Goal: Task Accomplishment & Management: Manage account settings

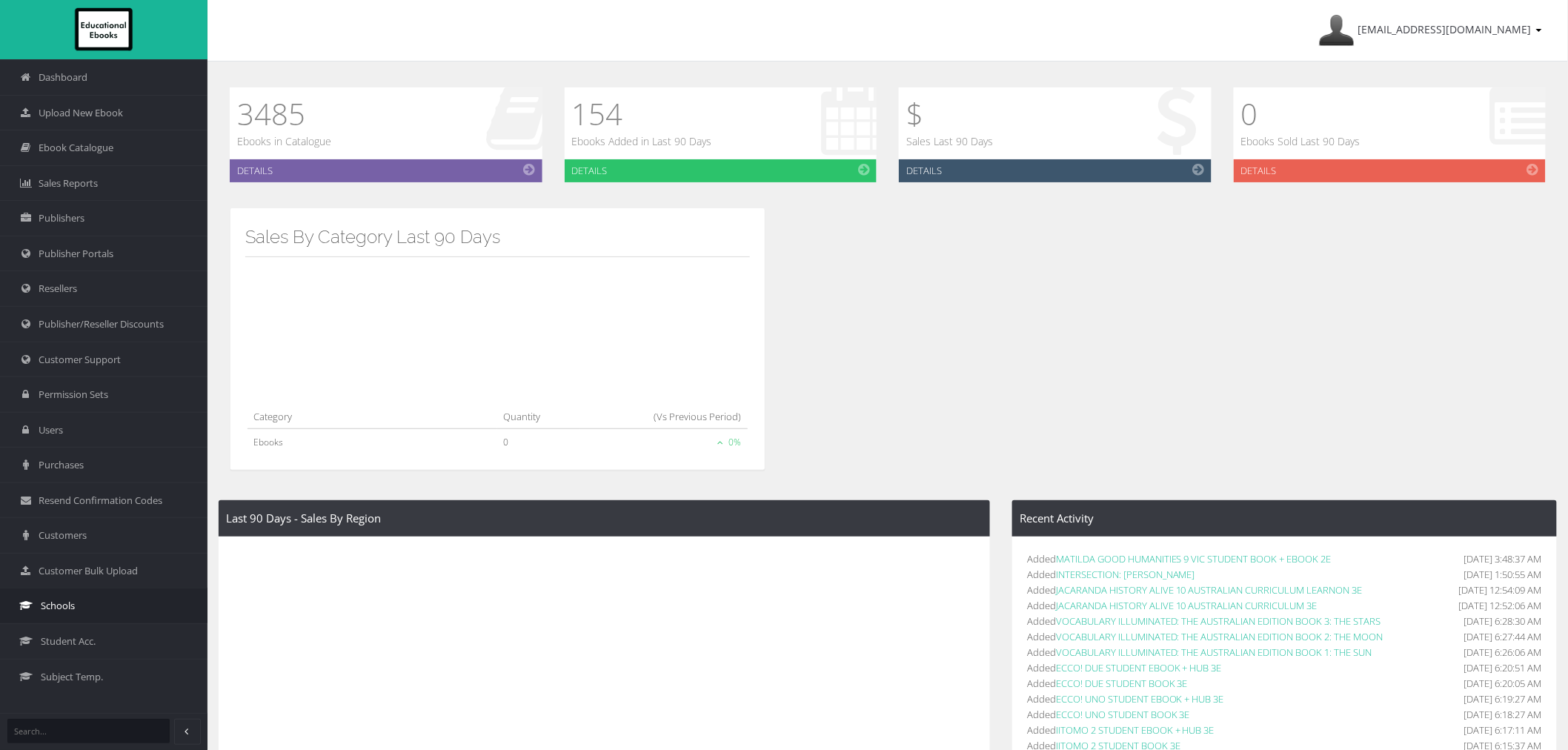
click at [98, 598] on link "Schools" at bounding box center [103, 605] width 207 height 36
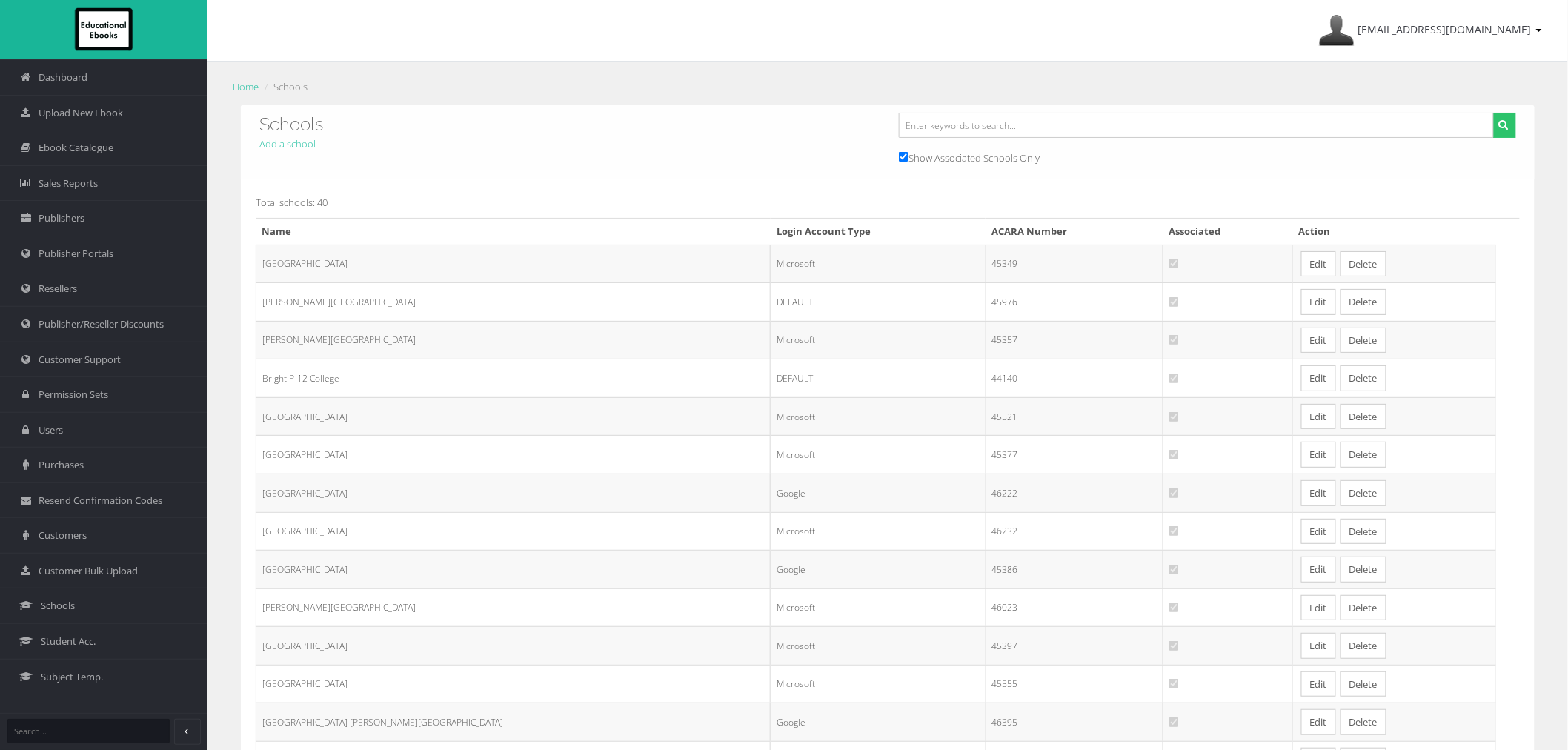
click at [1301, 449] on link "Edit" at bounding box center [1318, 454] width 35 height 26
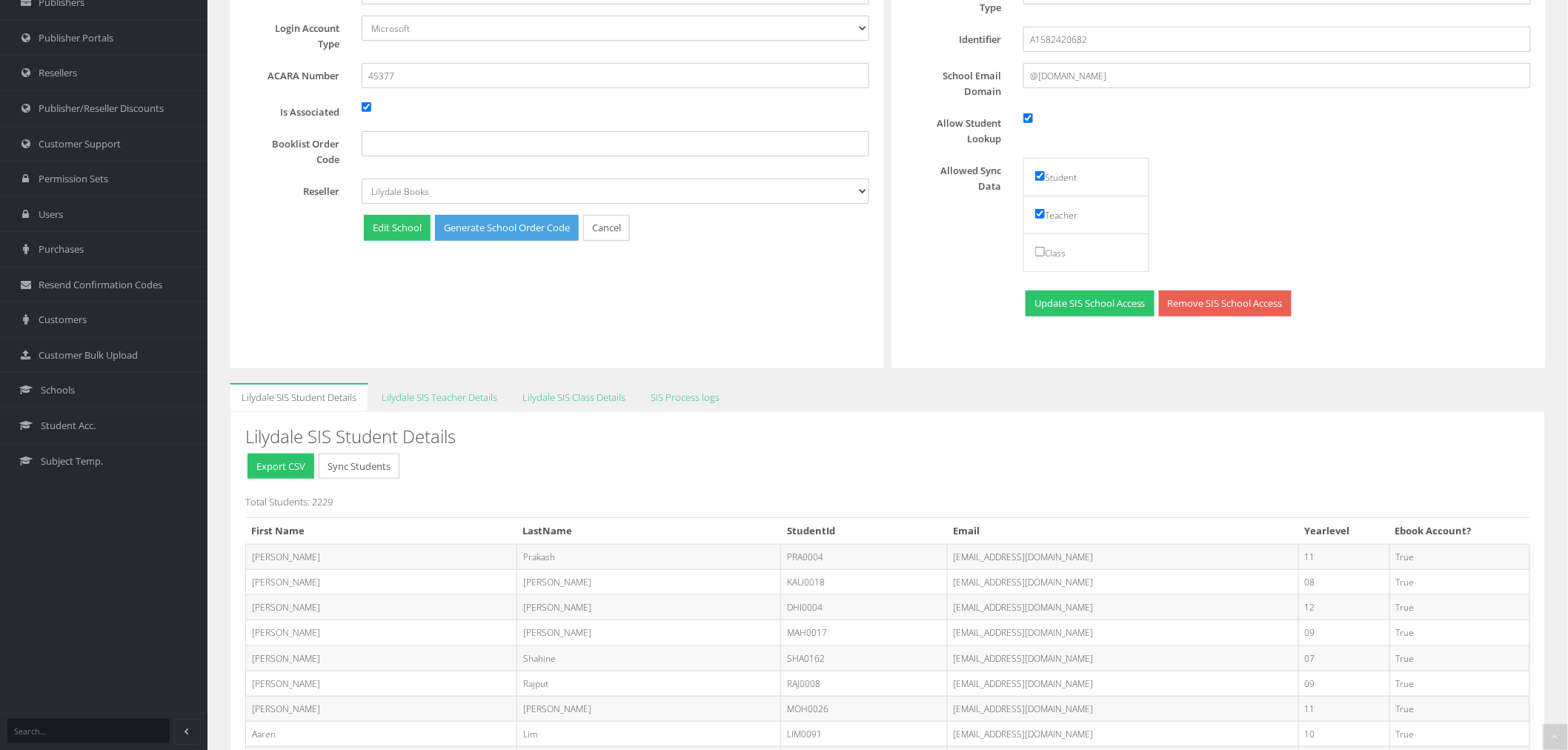
scroll to position [247, 0]
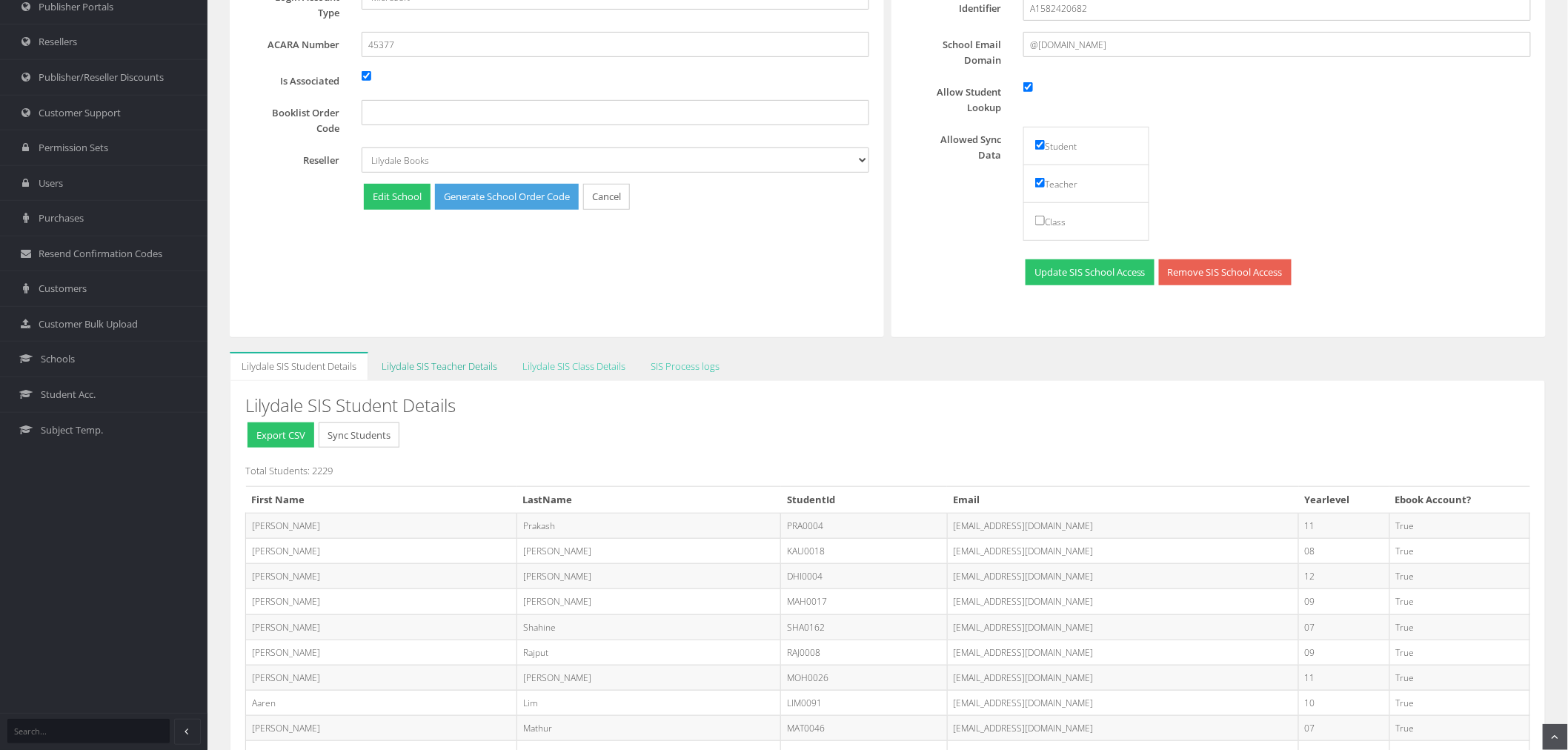
click at [461, 374] on link "Lilydale SIS Teacher Details" at bounding box center [439, 366] width 140 height 29
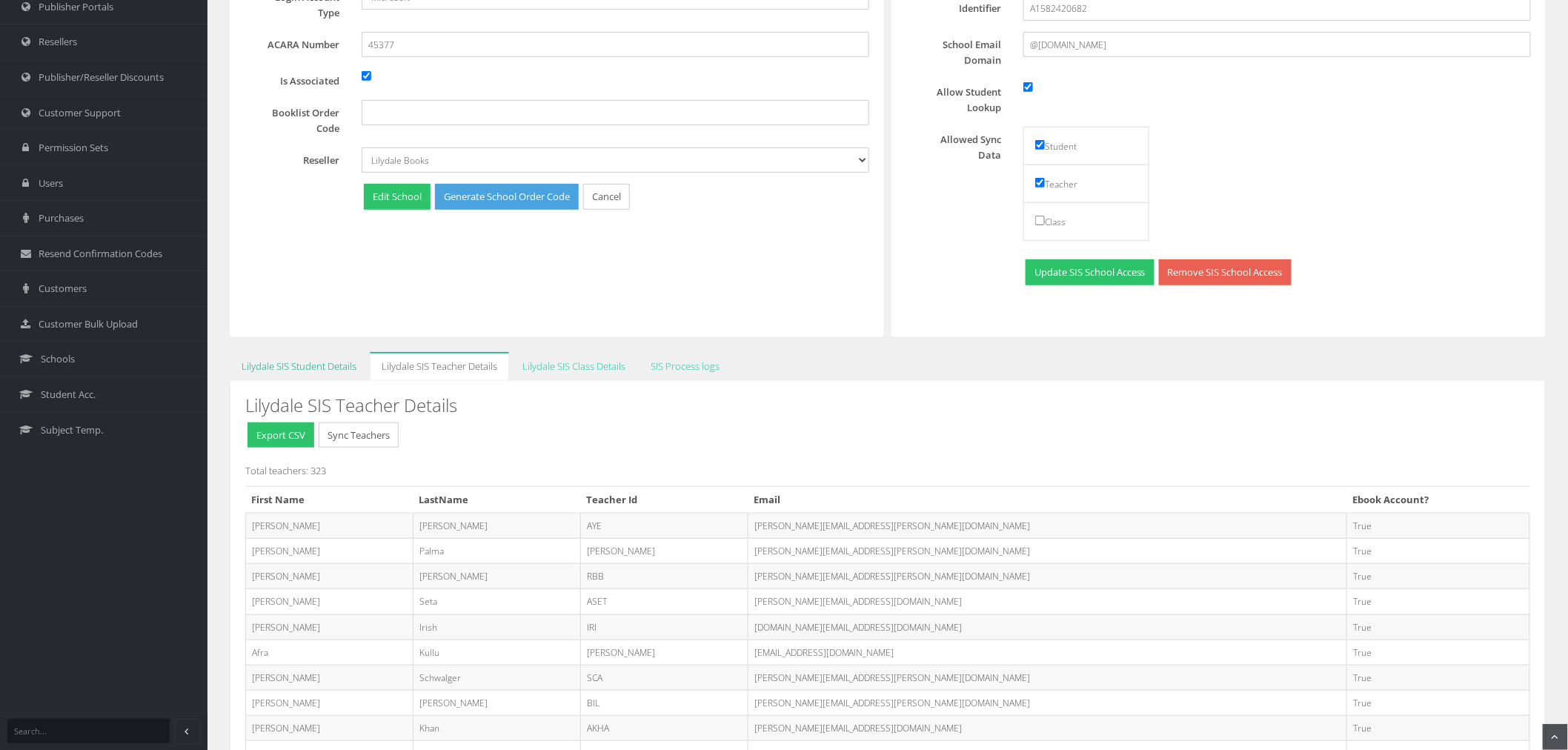
click at [326, 364] on link "Lilydale SIS Student Details" at bounding box center [299, 366] width 139 height 29
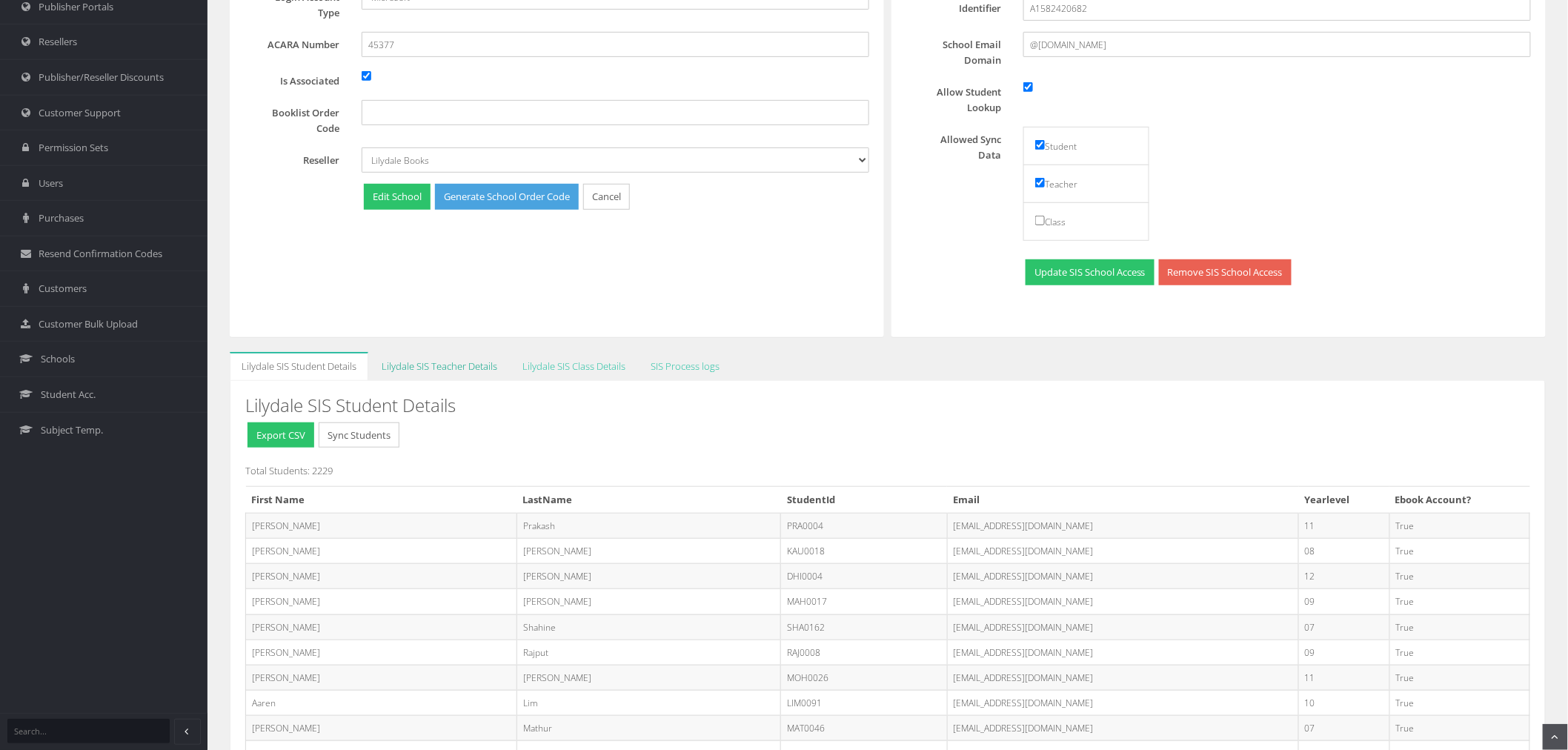
click at [420, 367] on link "Lilydale SIS Teacher Details" at bounding box center [439, 366] width 140 height 29
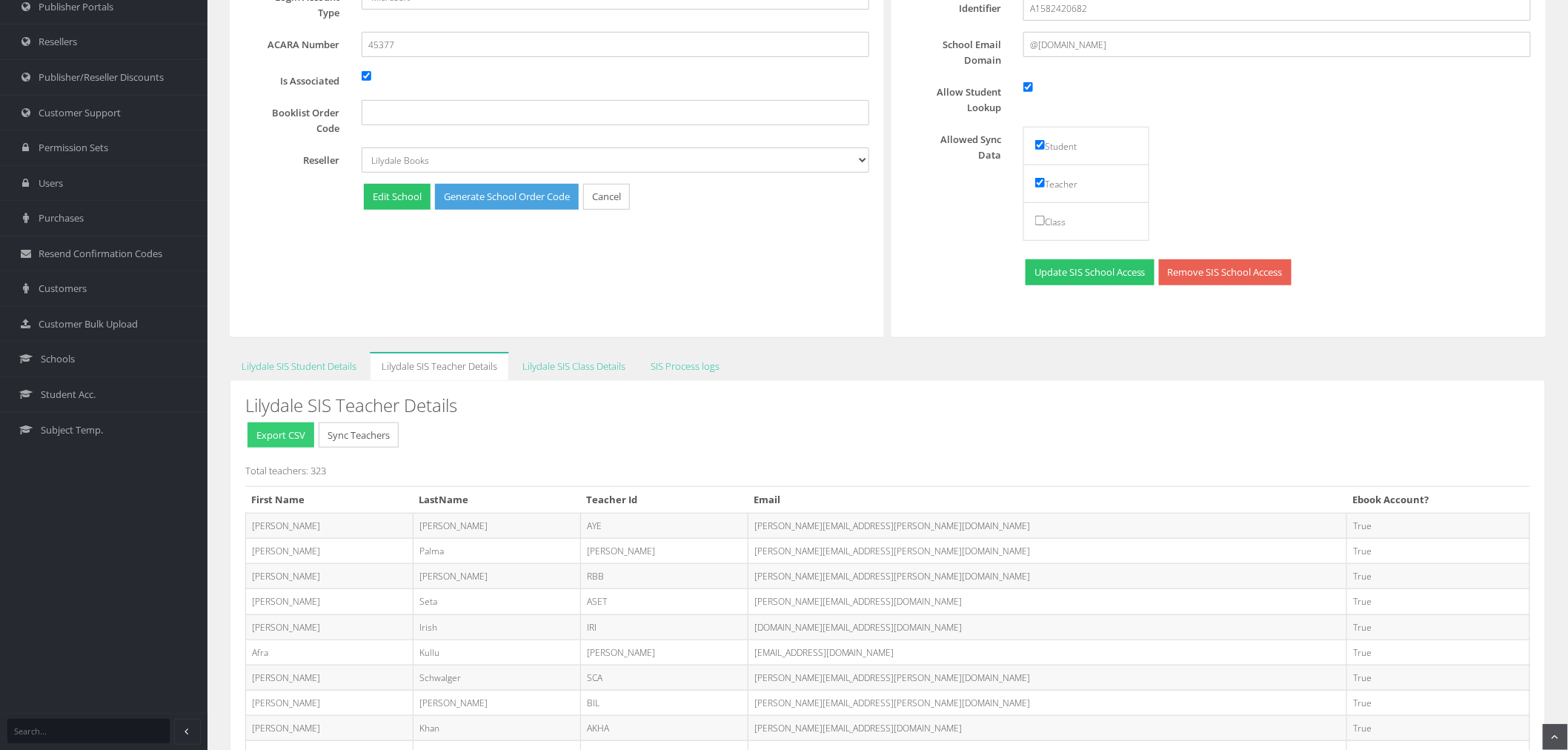
click at [255, 438] on button "Export CSV" at bounding box center [280, 435] width 66 height 26
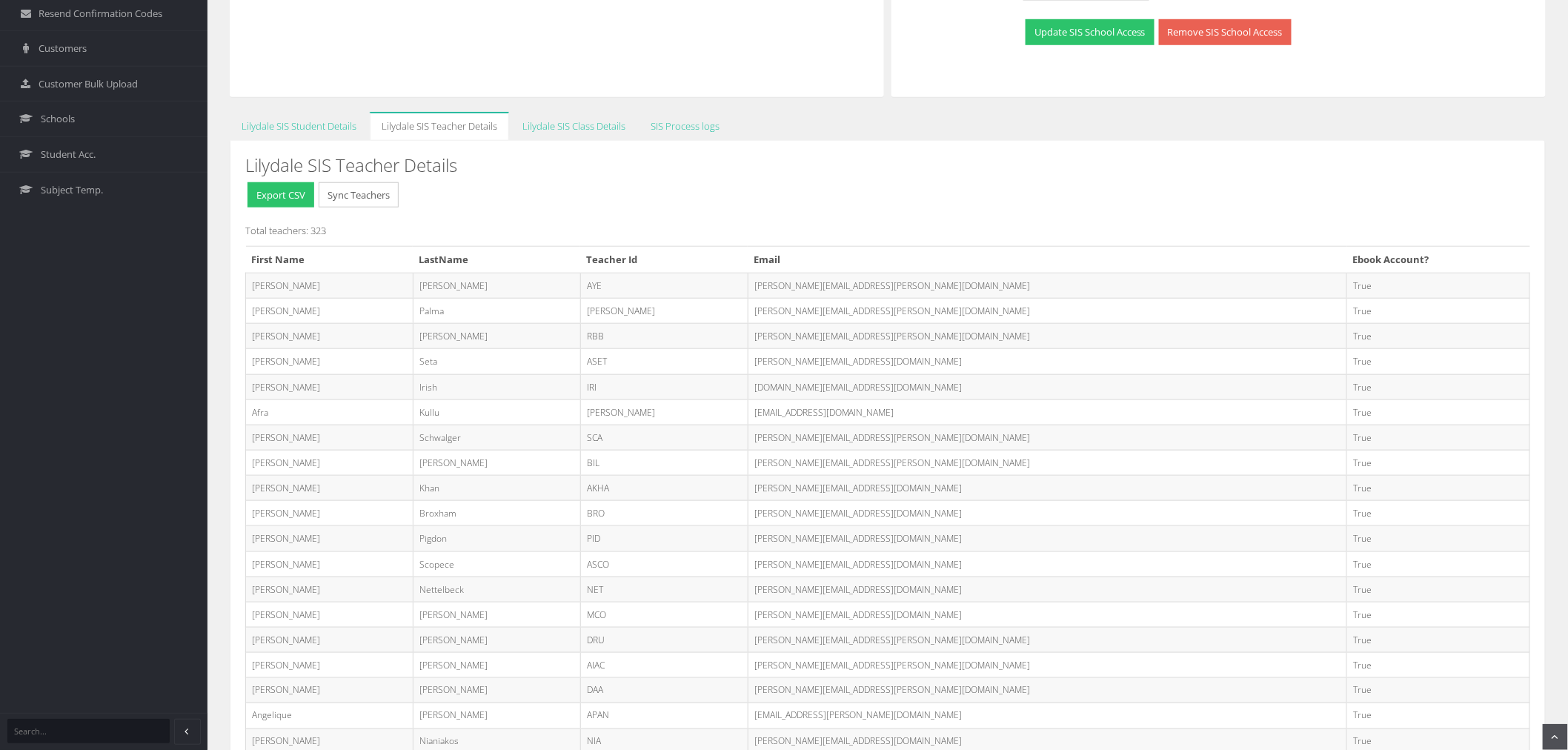
scroll to position [494, 0]
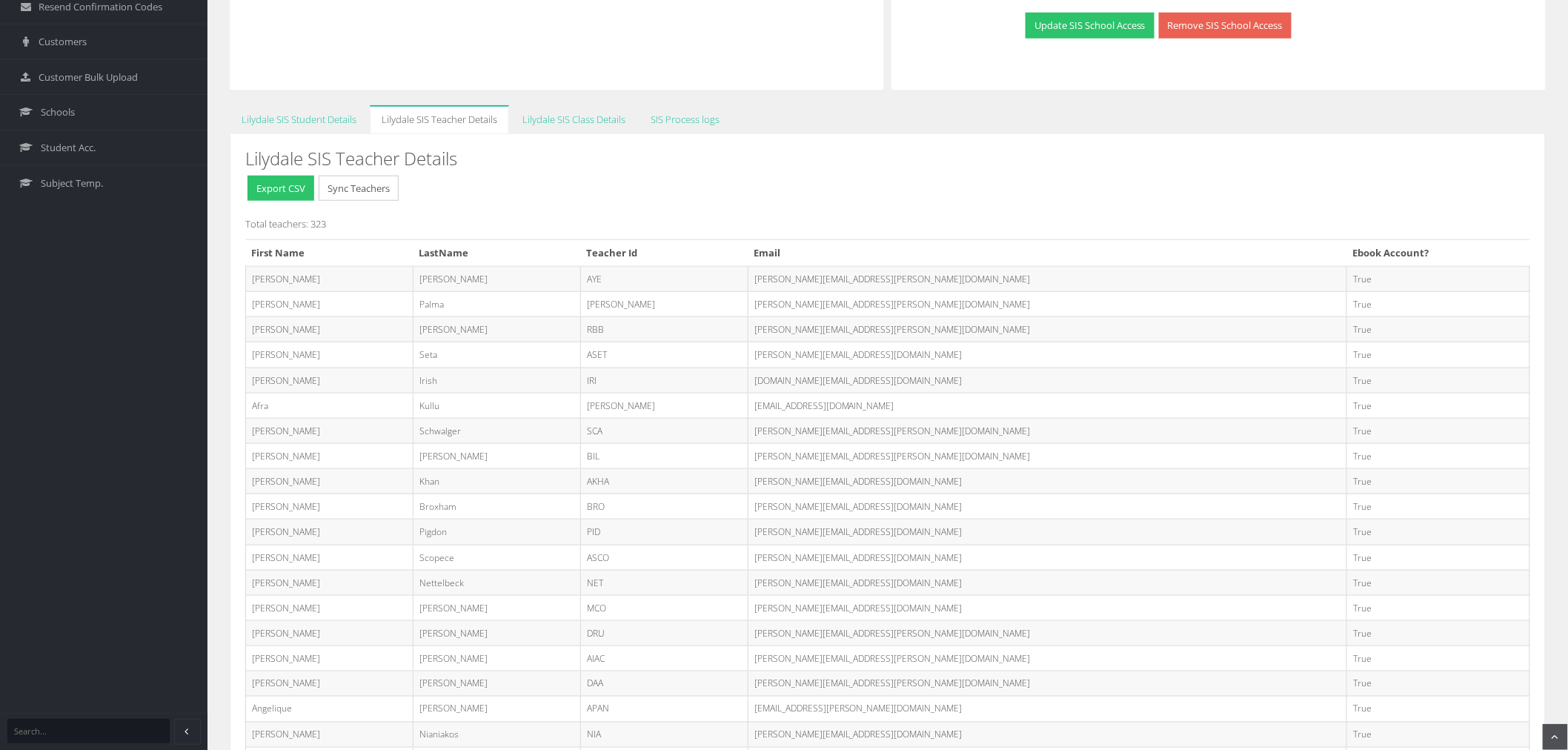
click at [1235, 435] on td "Alana.Schwalger@education.vic.gov.au" at bounding box center [1047, 431] width 598 height 25
click at [360, 239] on div "Total teachers: 323 First Name LastName Teacher Id Email Ebook Account? Aaron M…" at bounding box center [888, 557] width 1285 height 683
click at [360, 185] on button "Sync Teachers" at bounding box center [359, 188] width 80 height 26
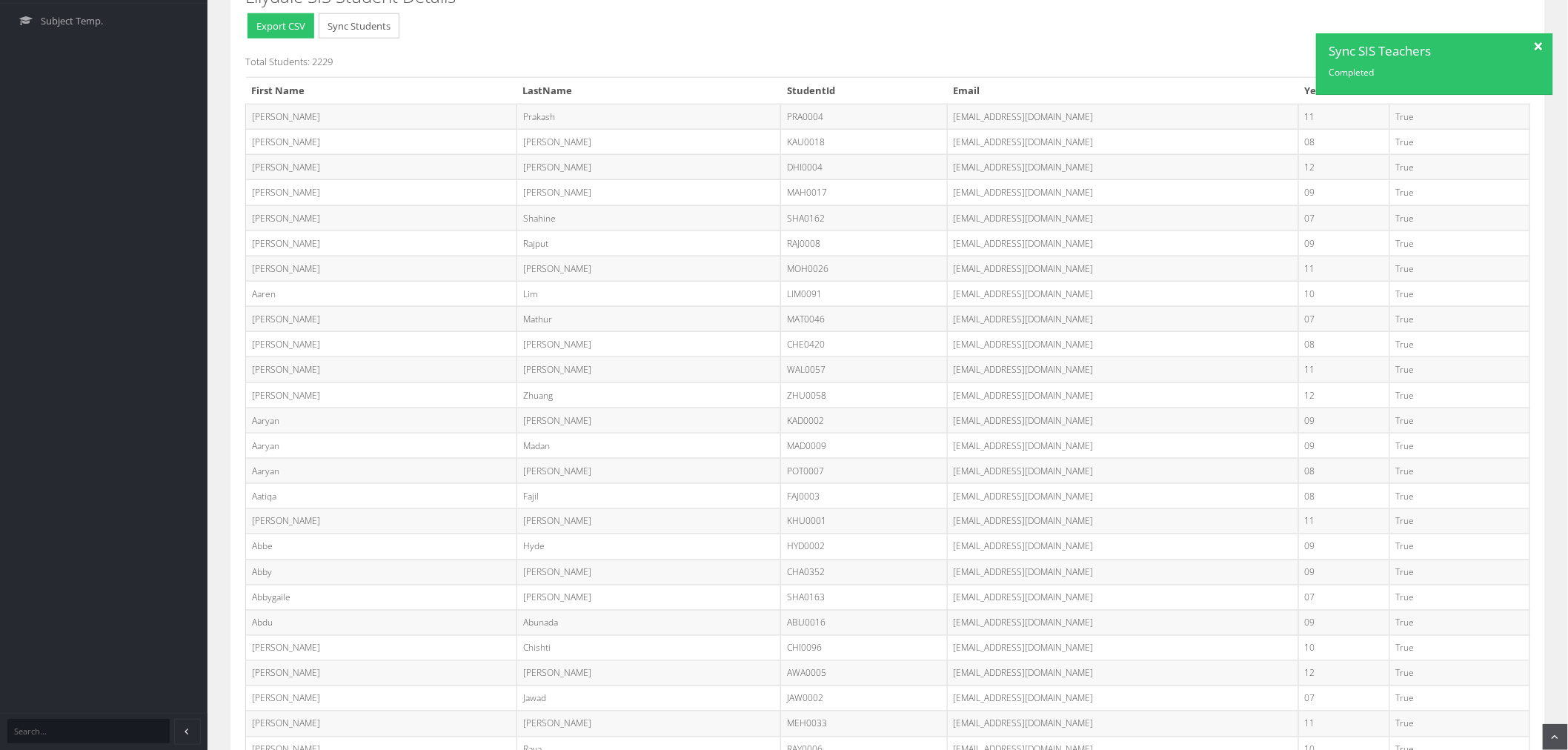
scroll to position [1313, 0]
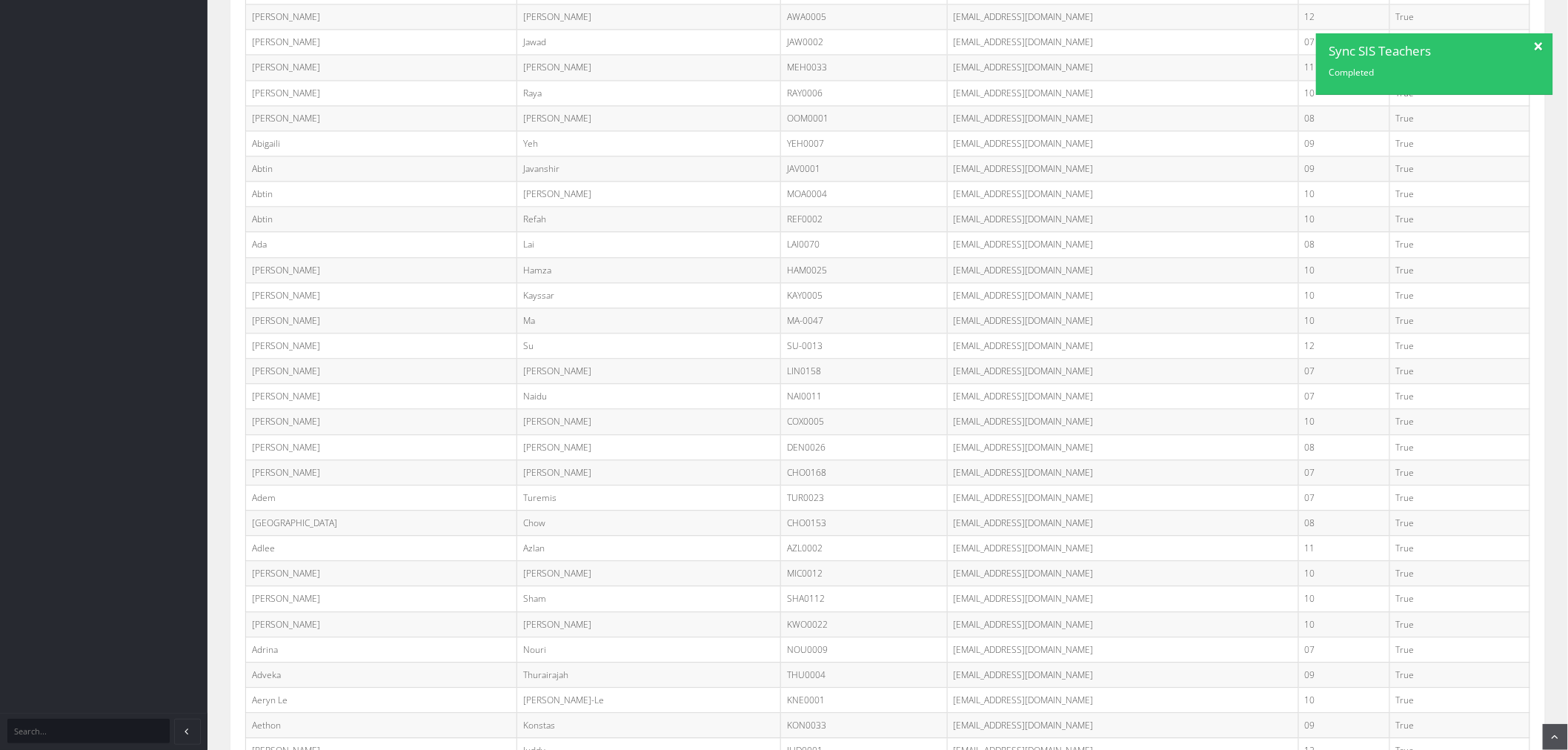
click at [1541, 46] on div at bounding box center [1539, 44] width 26 height 22
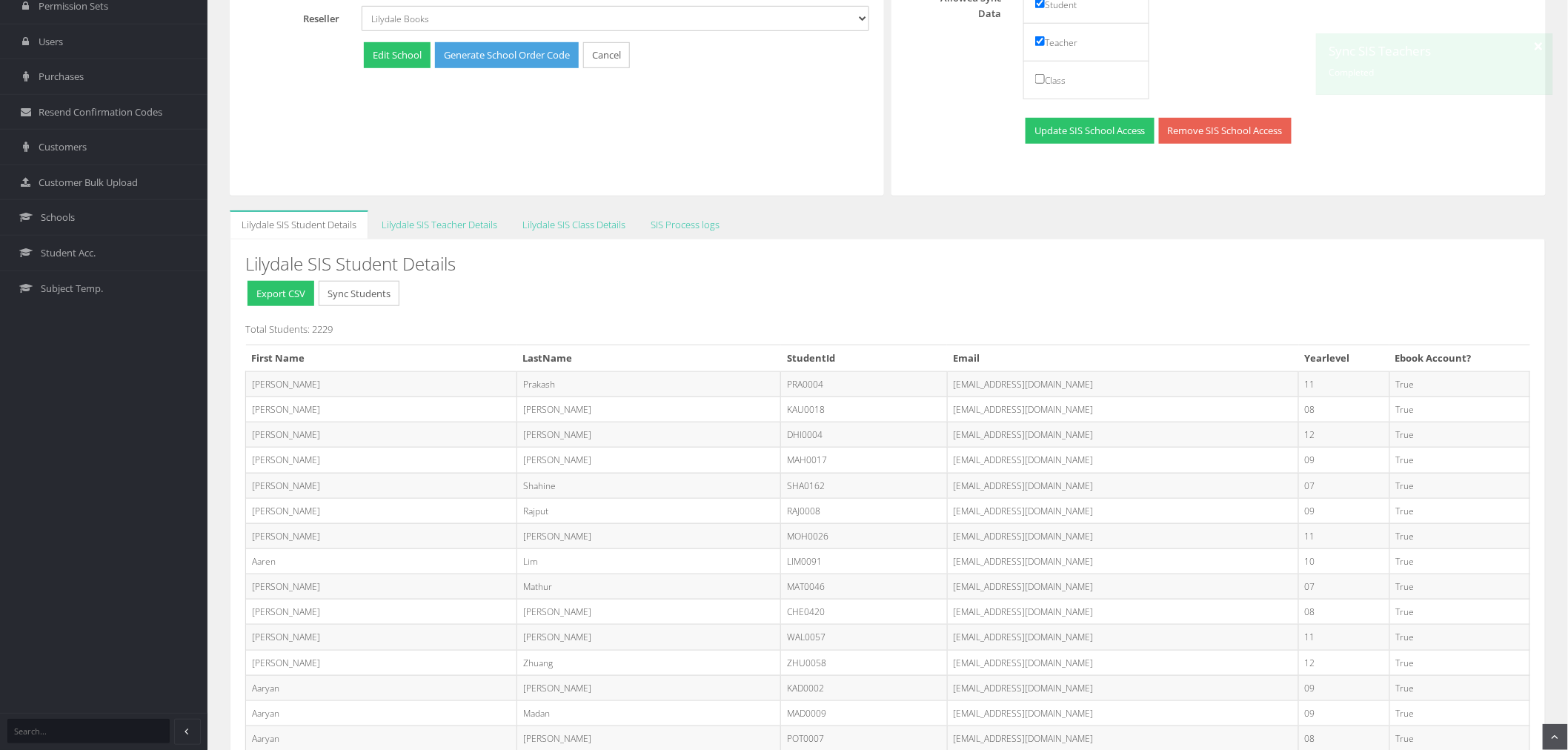
scroll to position [0, 0]
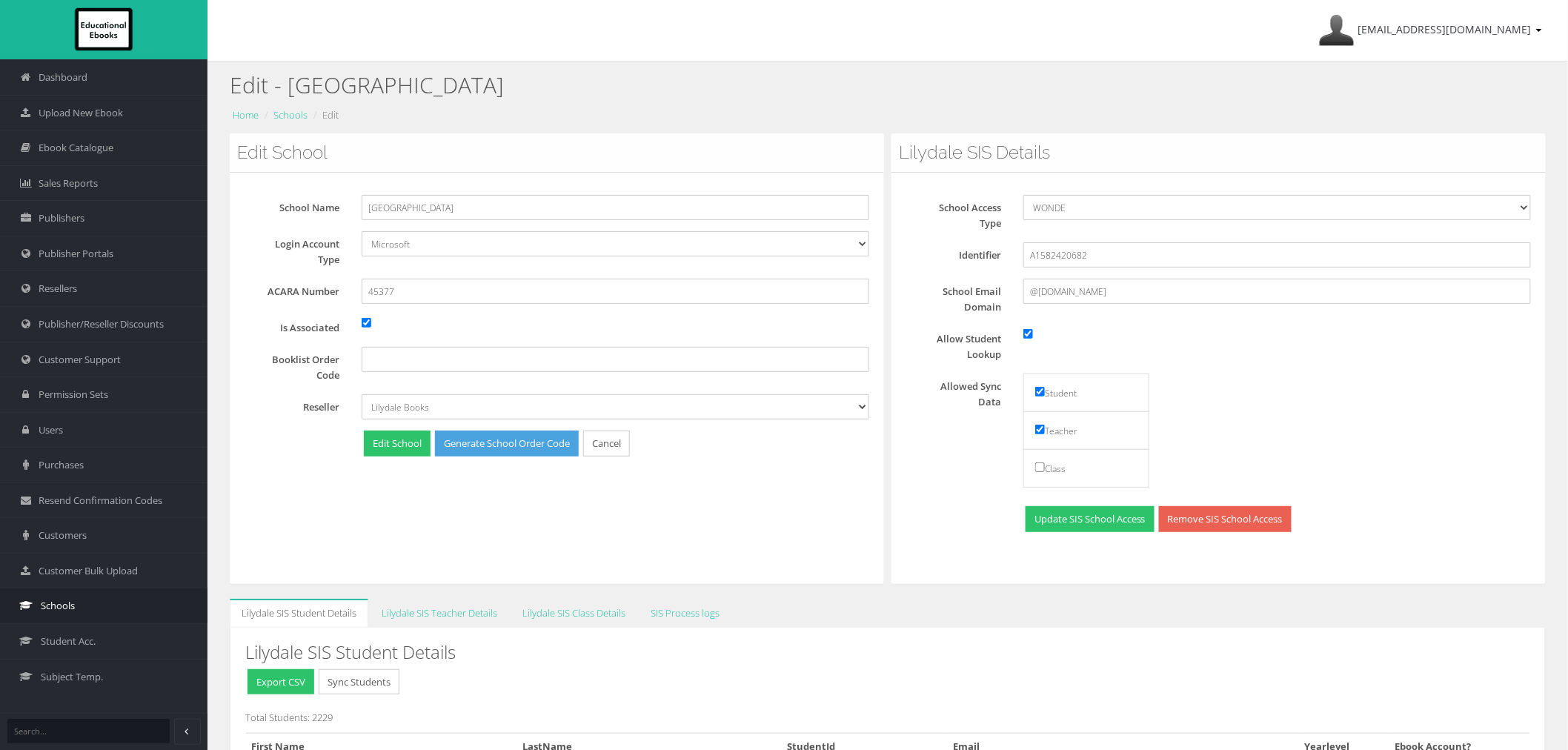
click at [83, 614] on link "Schools" at bounding box center [103, 605] width 207 height 36
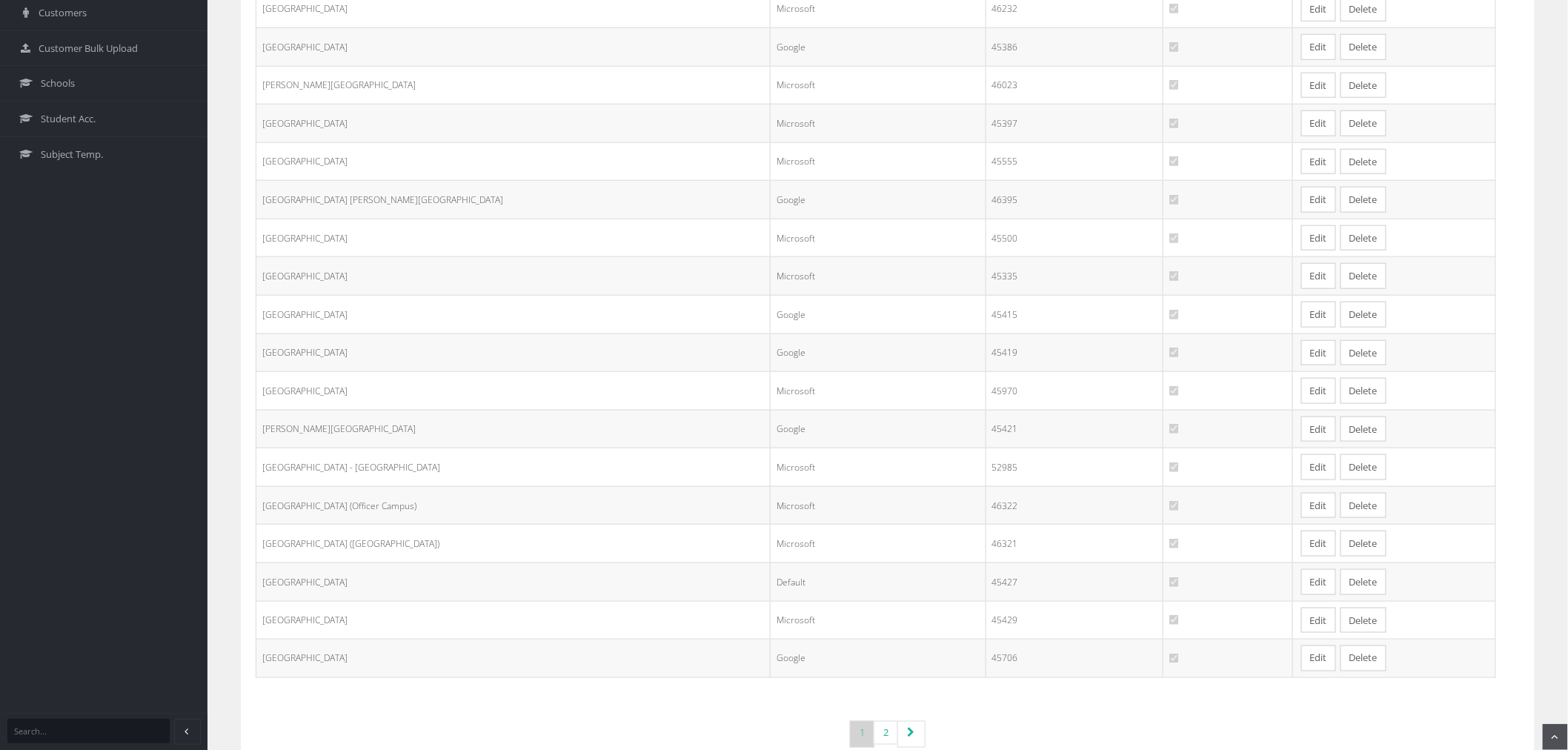
scroll to position [569, 0]
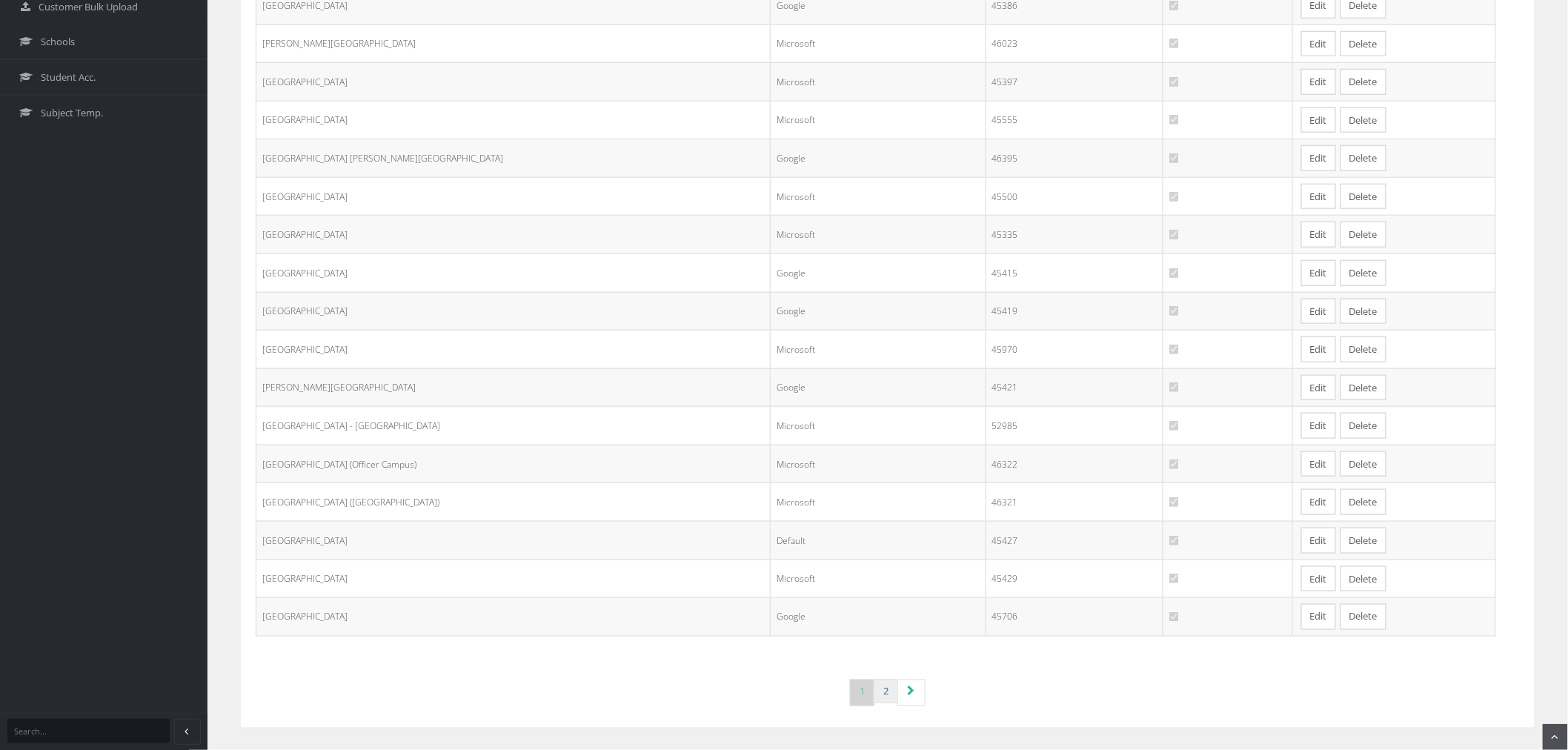
click at [881, 688] on link "2" at bounding box center [886, 691] width 24 height 24
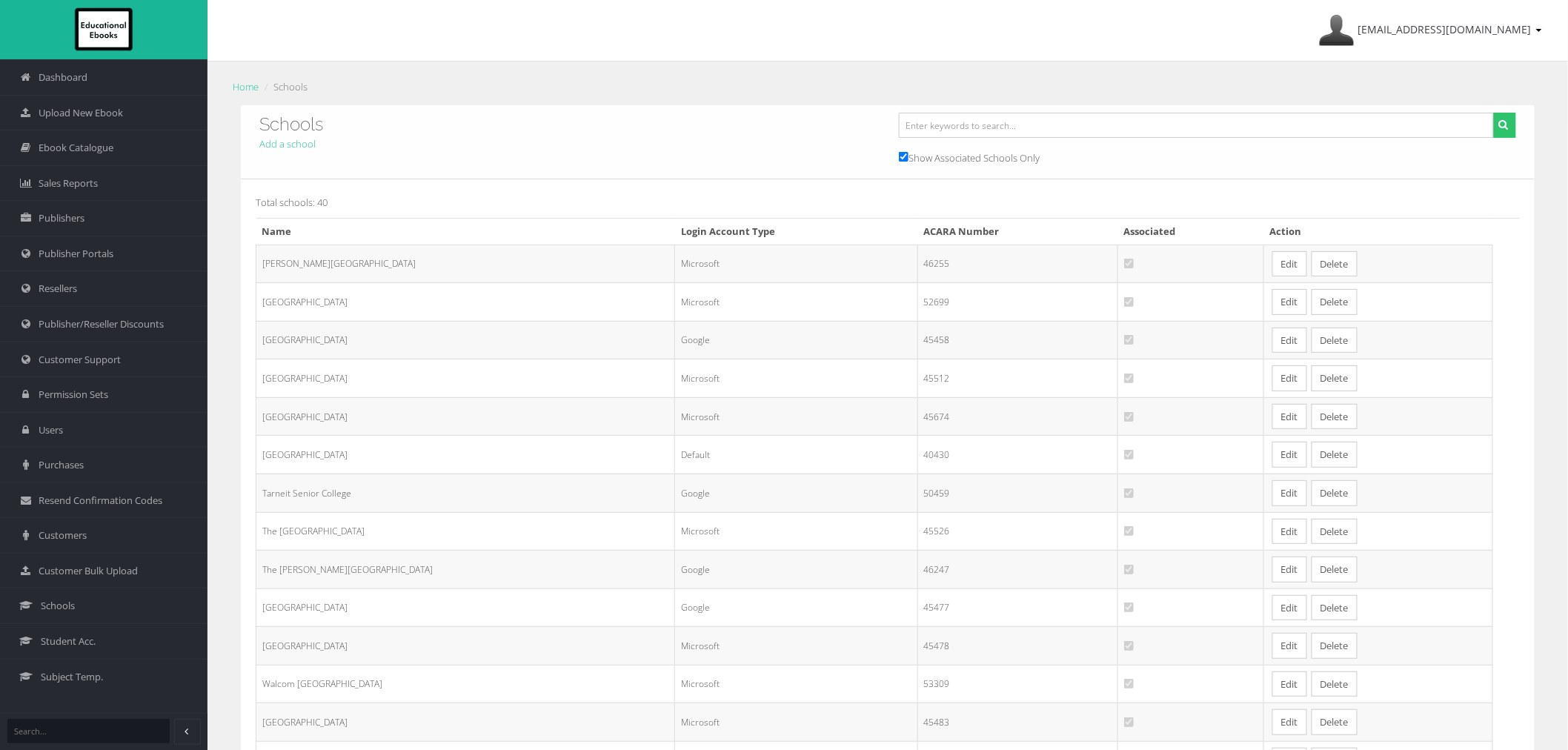
click at [1272, 420] on link "Edit" at bounding box center [1289, 416] width 35 height 26
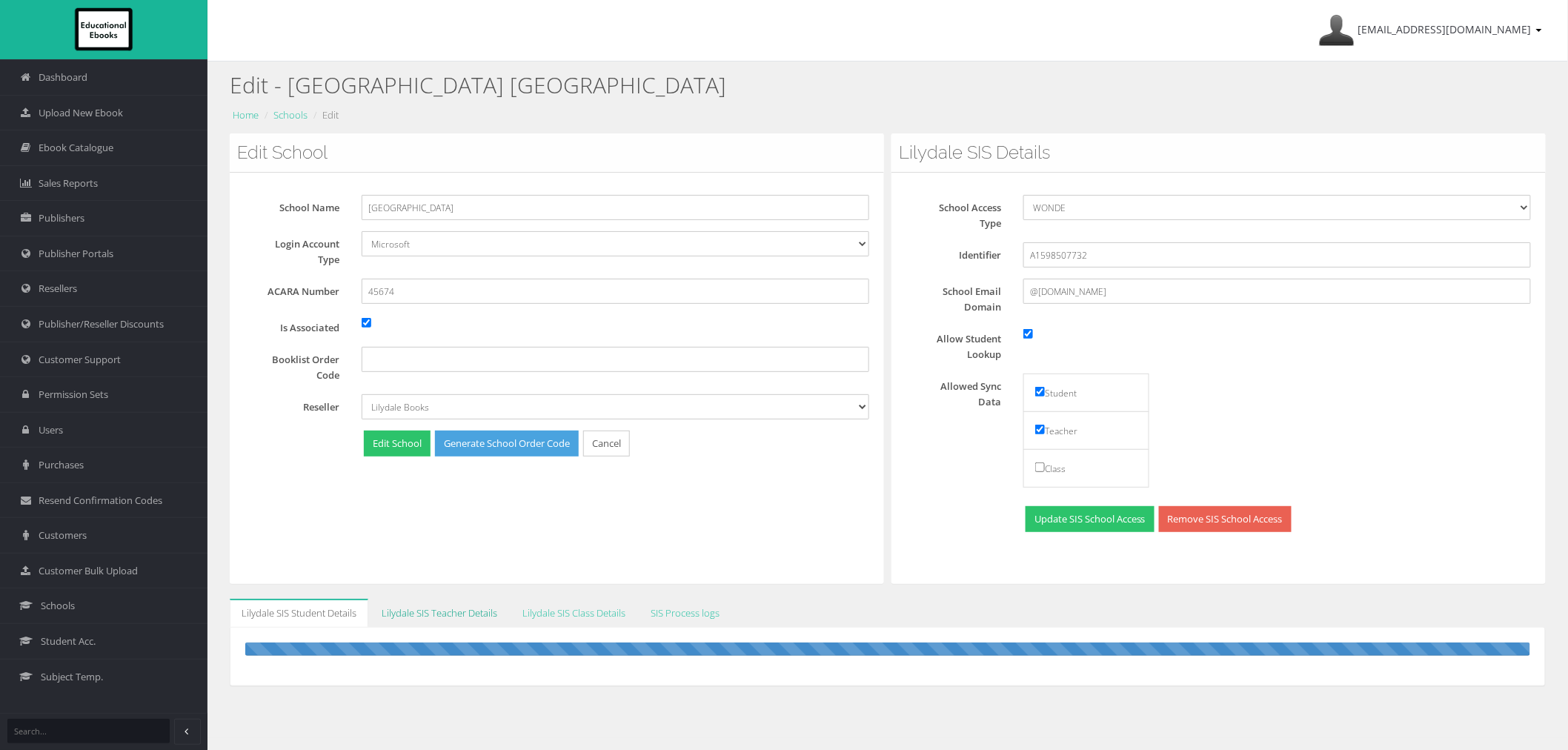
click at [457, 610] on link "Lilydale SIS Teacher Details" at bounding box center [439, 613] width 140 height 29
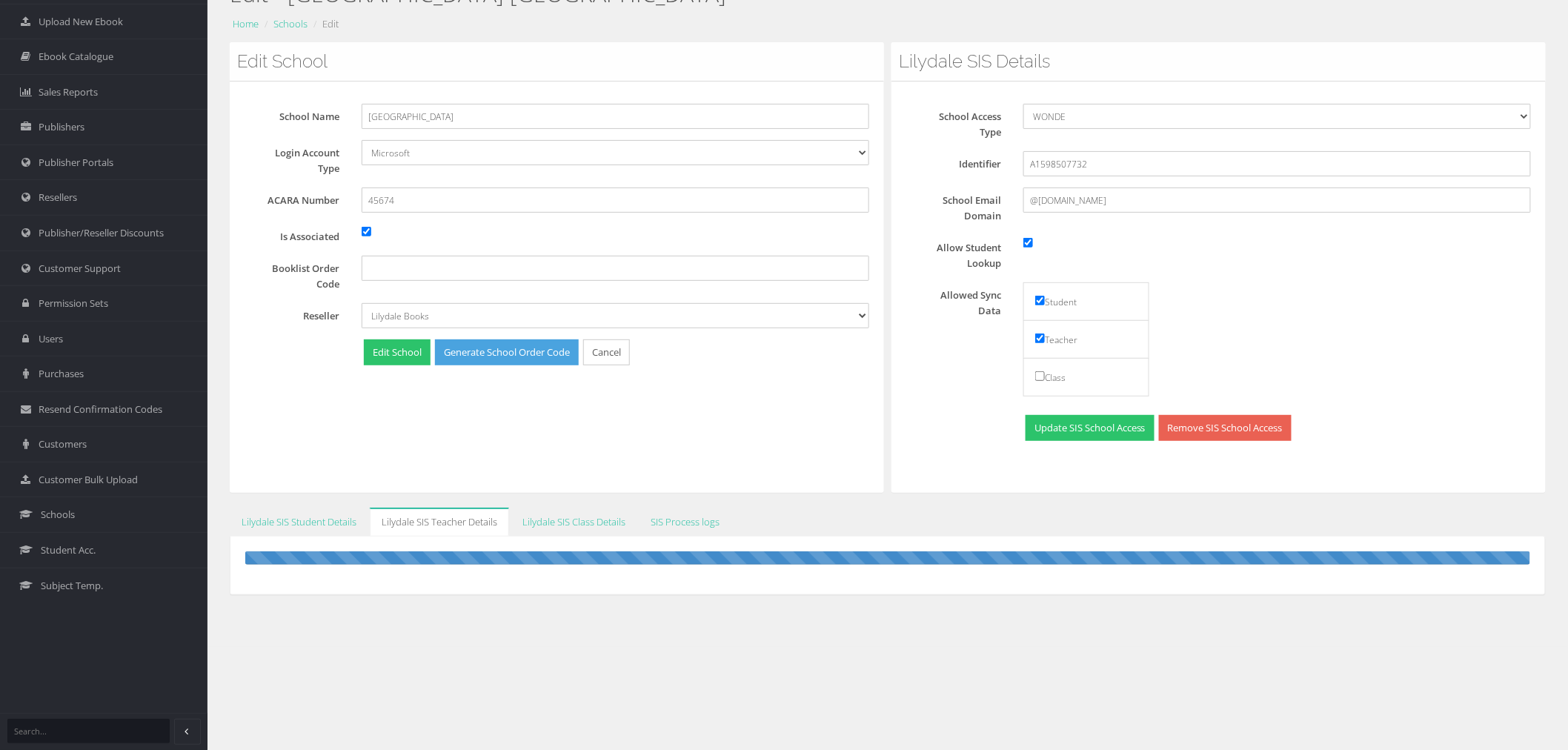
scroll to position [93, 0]
click at [292, 524] on link "Lilydale SIS Student Details" at bounding box center [299, 522] width 139 height 29
click at [72, 502] on link "Schools" at bounding box center [103, 513] width 207 height 36
